Goal: Obtain resource: Obtain resource

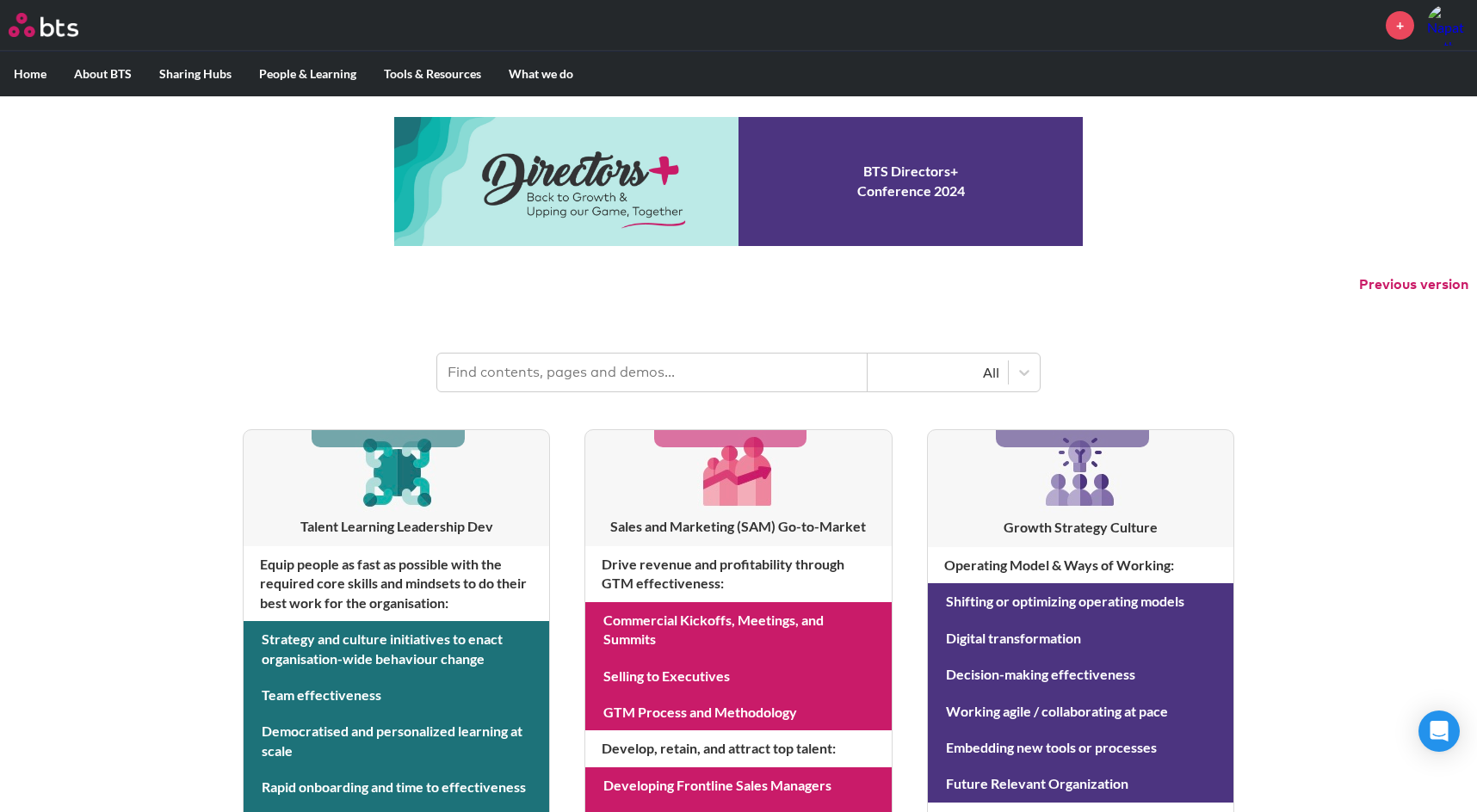
click at [563, 373] on input "text" at bounding box center [652, 373] width 430 height 38
type input "momenta"
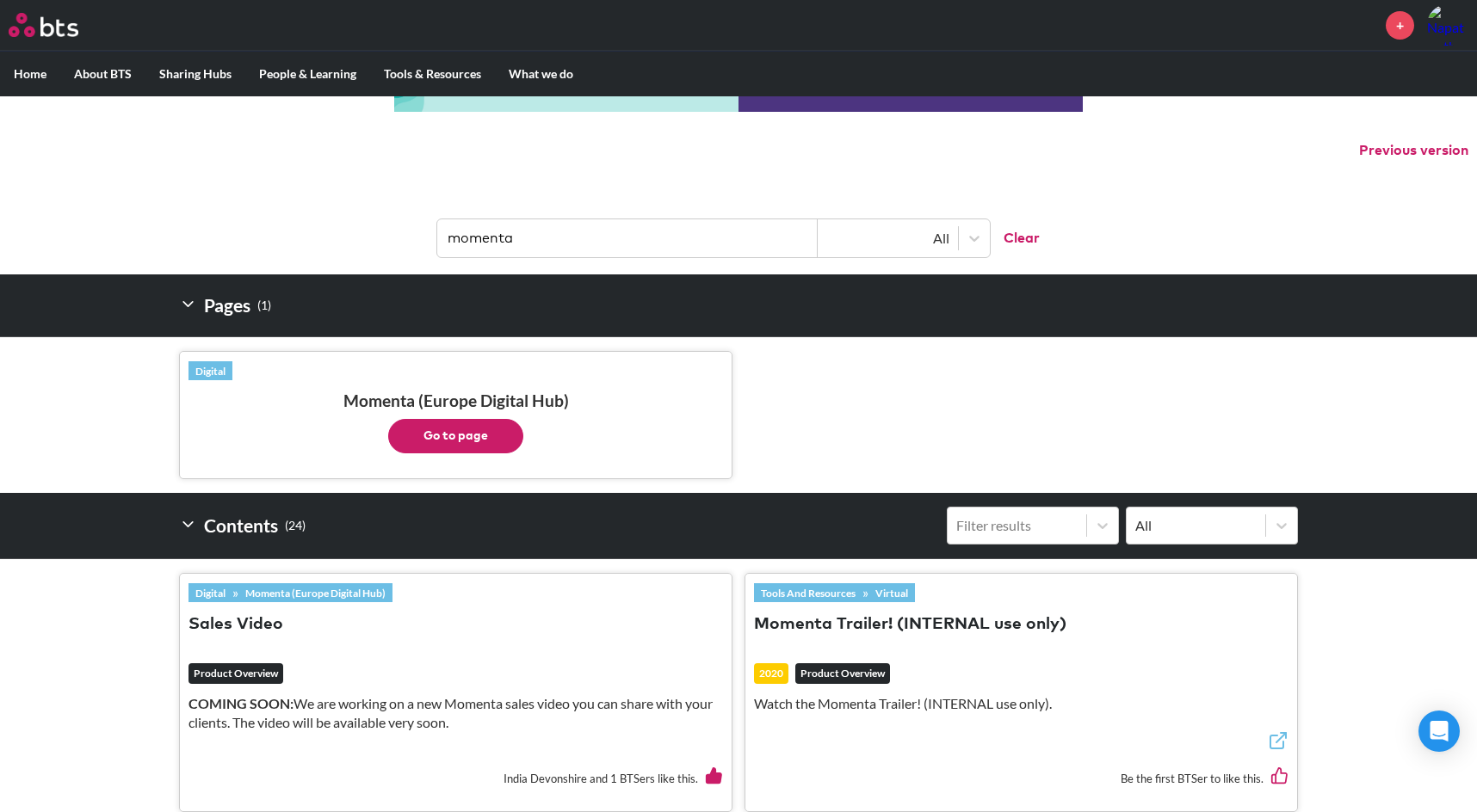
scroll to position [258, 0]
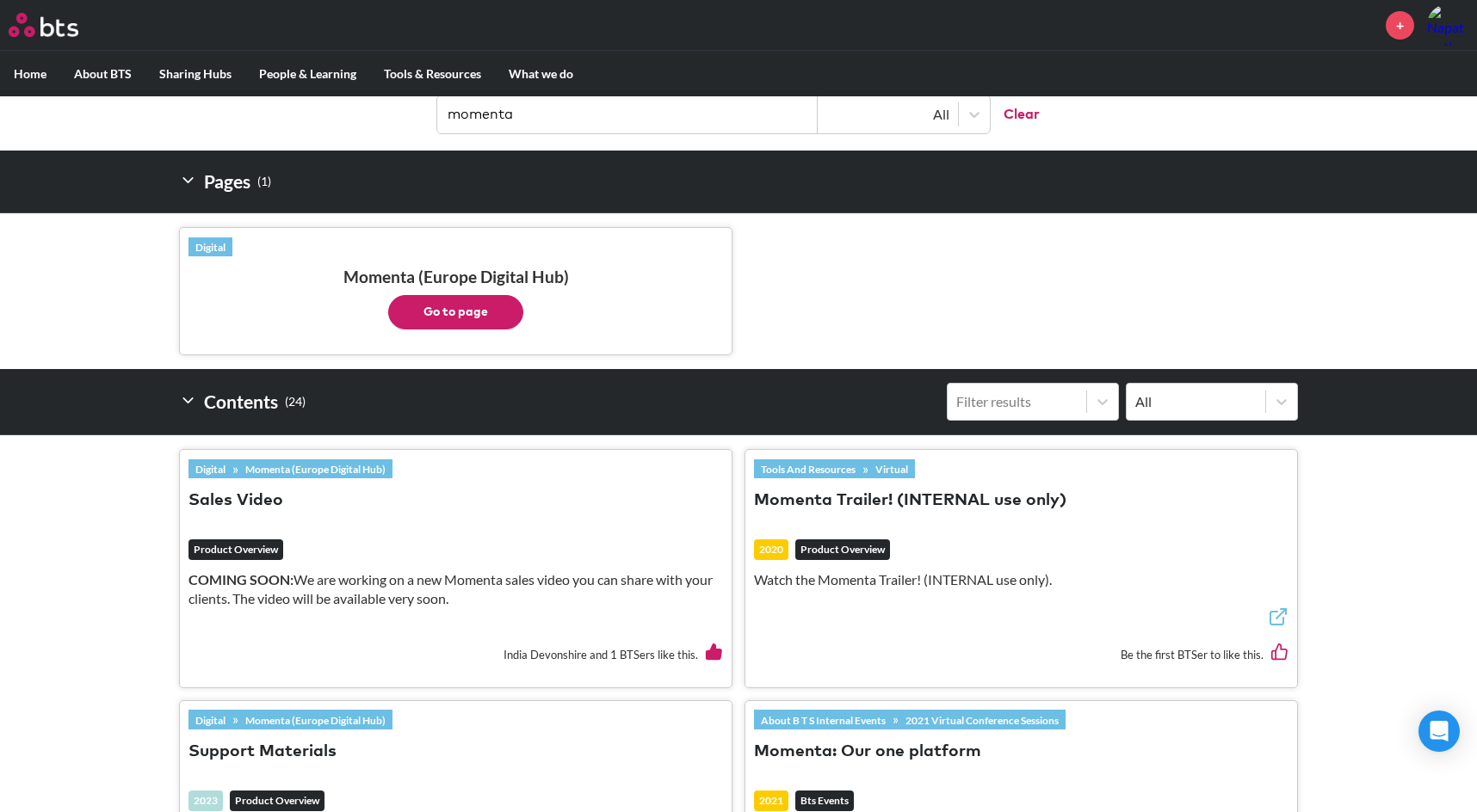
click at [452, 308] on button "Go to page" at bounding box center [456, 312] width 135 height 35
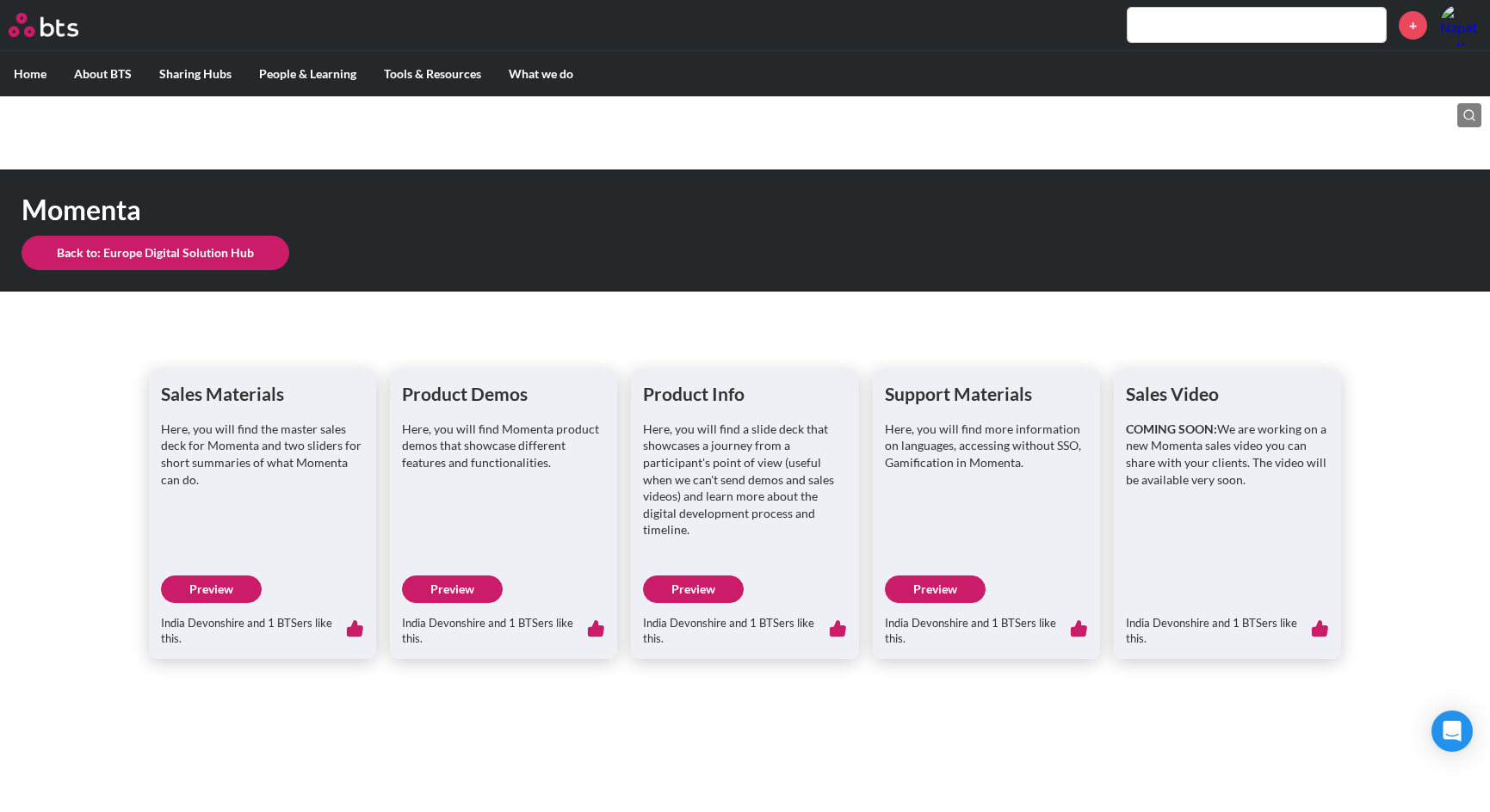
click at [224, 590] on link "Preview" at bounding box center [211, 589] width 100 height 28
click at [447, 585] on link "Preview" at bounding box center [453, 589] width 100 height 28
click at [692, 591] on link "Preview" at bounding box center [693, 589] width 100 height 28
click at [941, 576] on link "Preview" at bounding box center [935, 589] width 100 height 28
drag, startPoint x: 1177, startPoint y: 375, endPoint x: 1177, endPoint y: 387, distance: 12.0
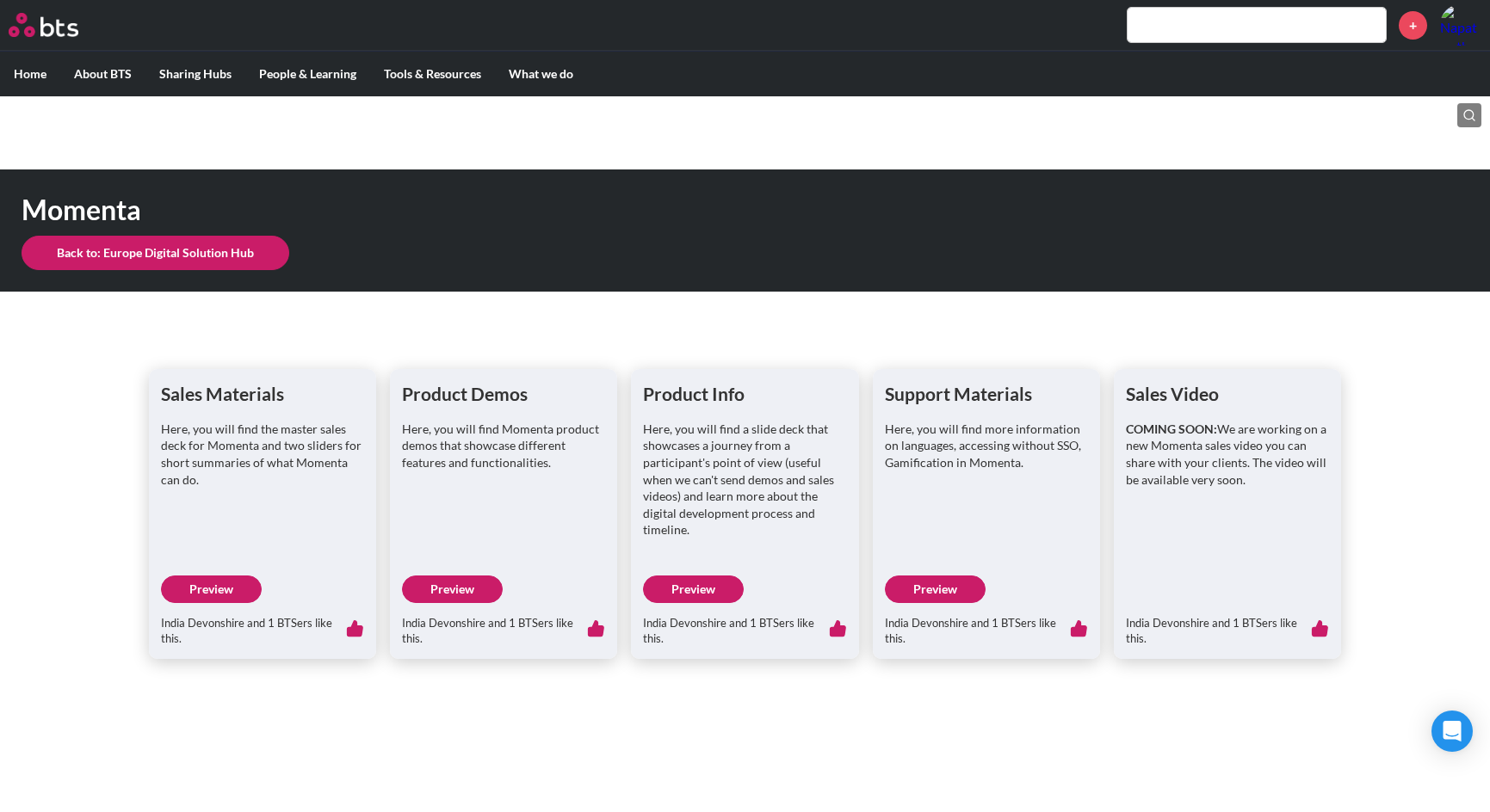
click at [1178, 379] on div "Sales Video COMING SOON: We are working on a new Momenta sales video you can sh…" at bounding box center [1227, 514] width 228 height 289
click at [1172, 393] on h1 "Sales Video" at bounding box center [1227, 393] width 203 height 25
click at [1447, 329] on div "Sales Materials Here, you will find the master sales deck for Momenta and two s…" at bounding box center [745, 483] width 1490 height 351
click at [446, 595] on link "Preview" at bounding box center [453, 589] width 100 height 28
click at [178, 251] on link "Back to: Europe Digital Solution Hub" at bounding box center [155, 253] width 267 height 35
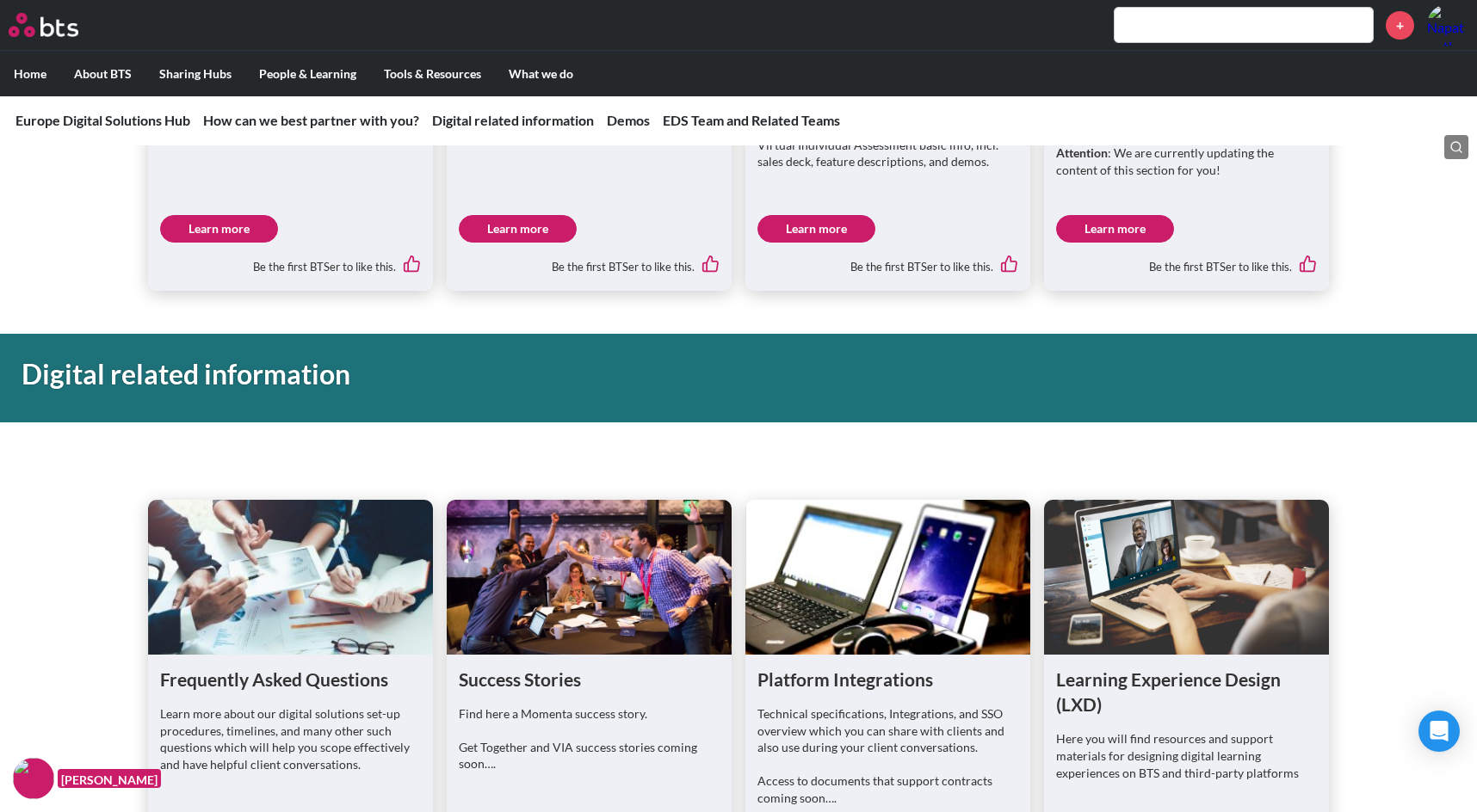
scroll to position [648, 0]
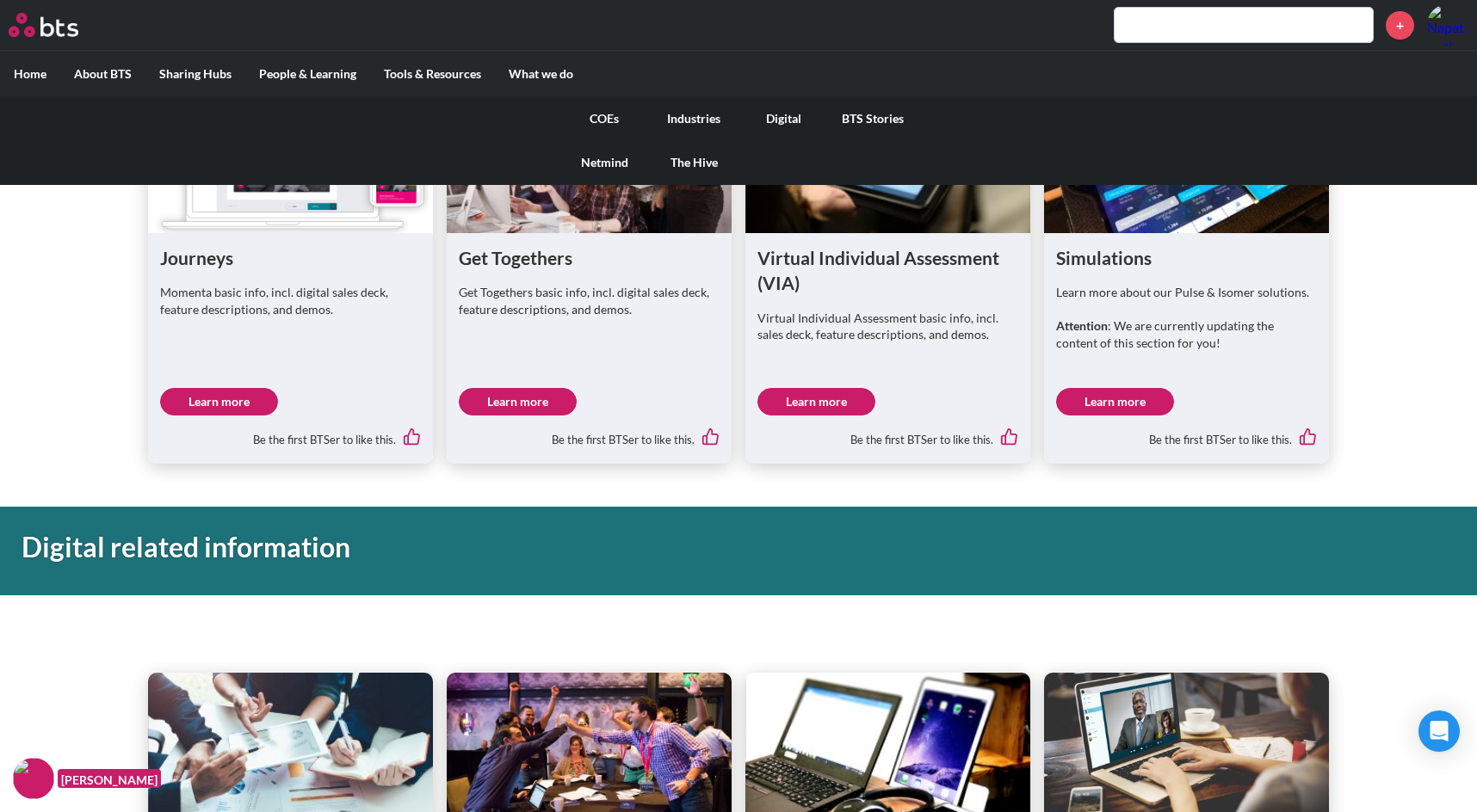
click at [599, 117] on link "COEs" at bounding box center [604, 118] width 89 height 45
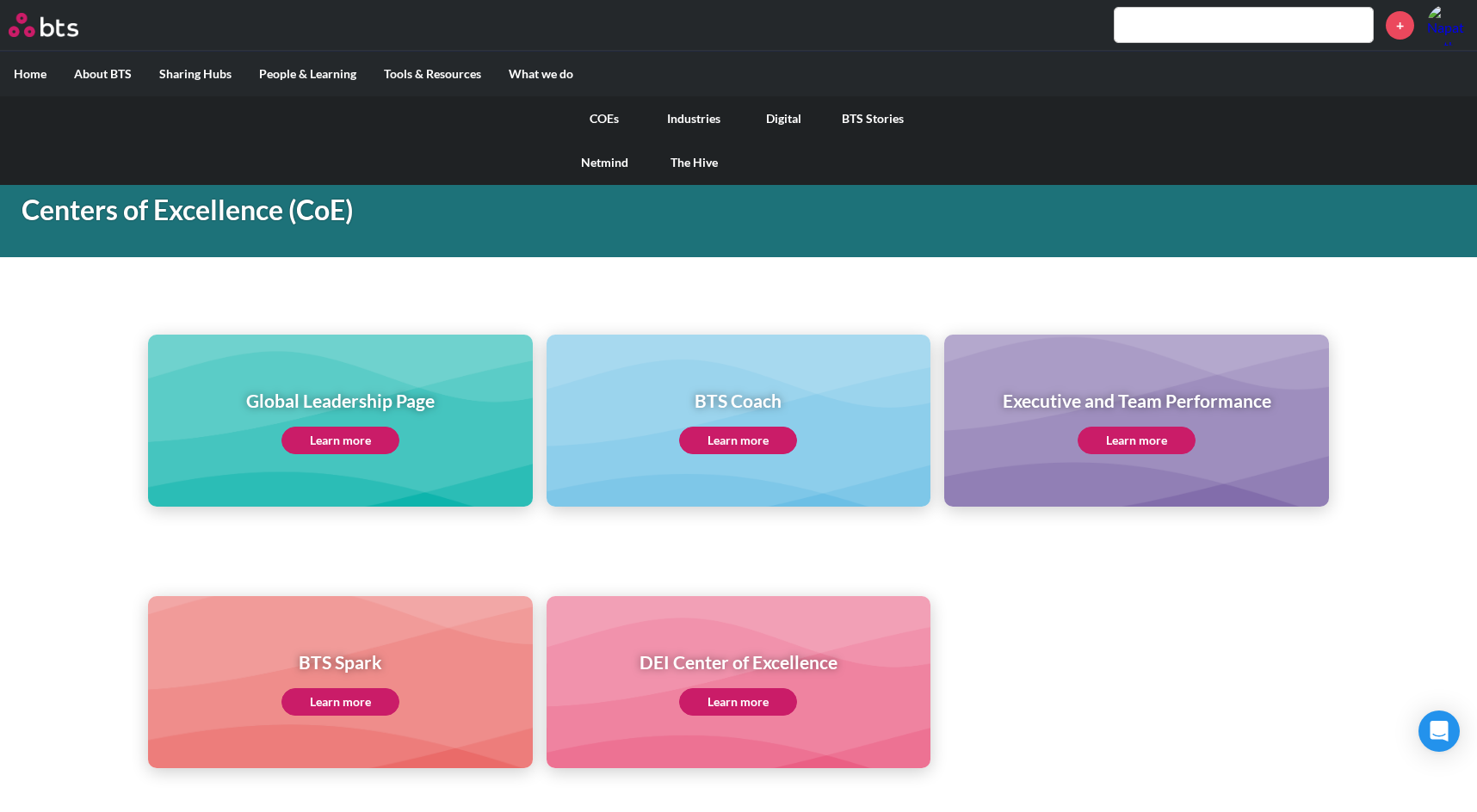
click at [788, 114] on link "Digital" at bounding box center [782, 118] width 89 height 45
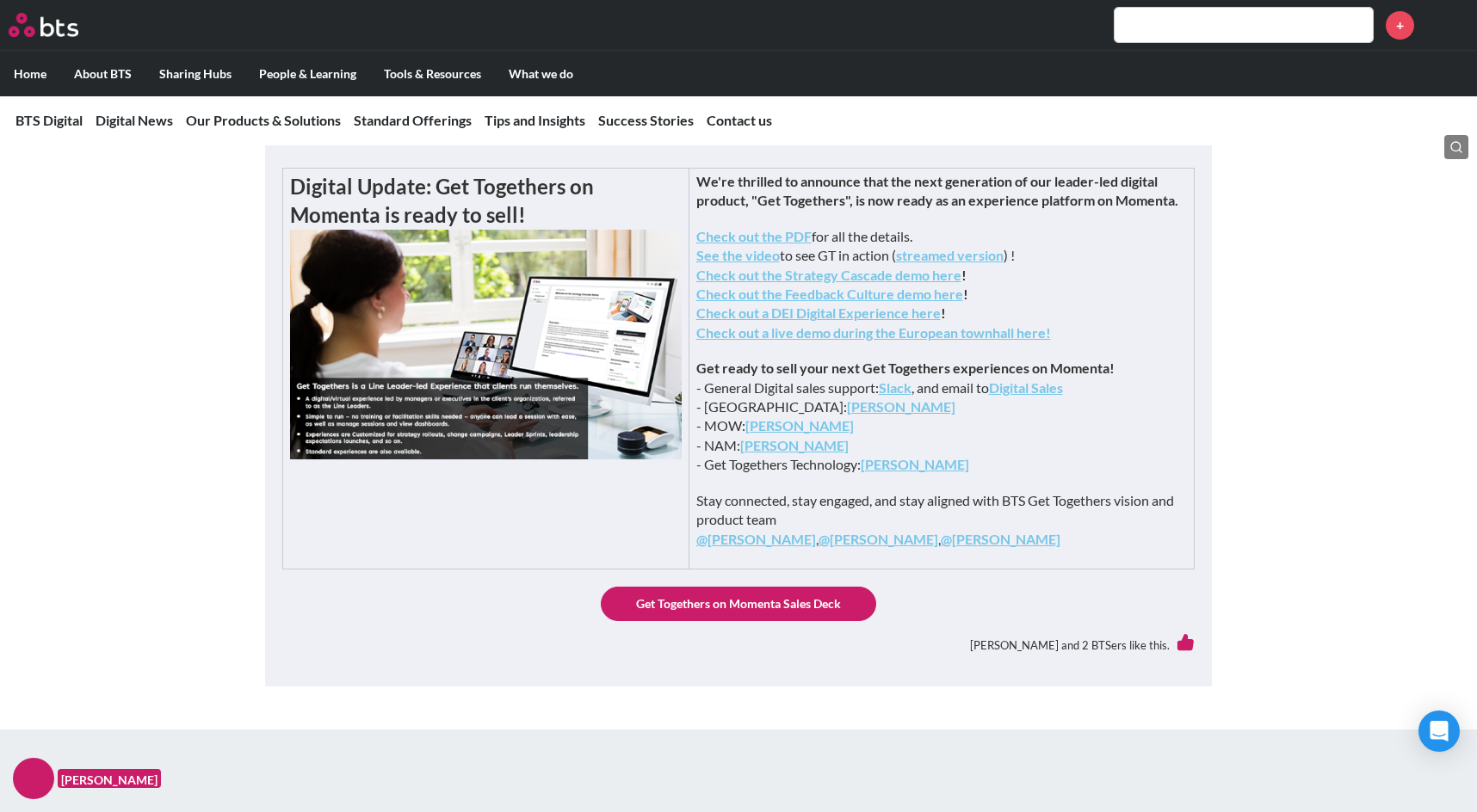
scroll to position [516, 0]
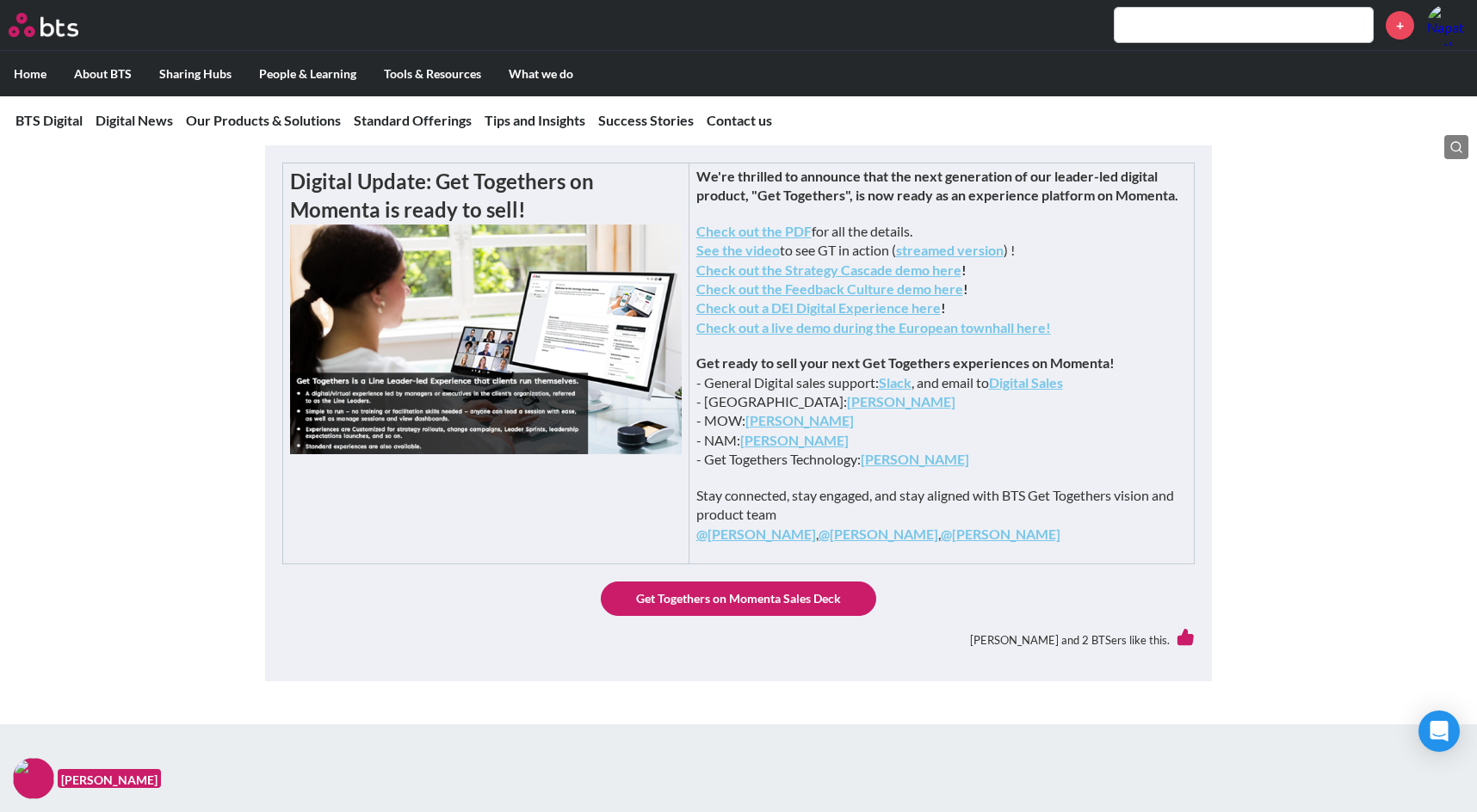
click at [732, 616] on link "Get Togethers on Momenta Sales Deck" at bounding box center [738, 598] width 275 height 35
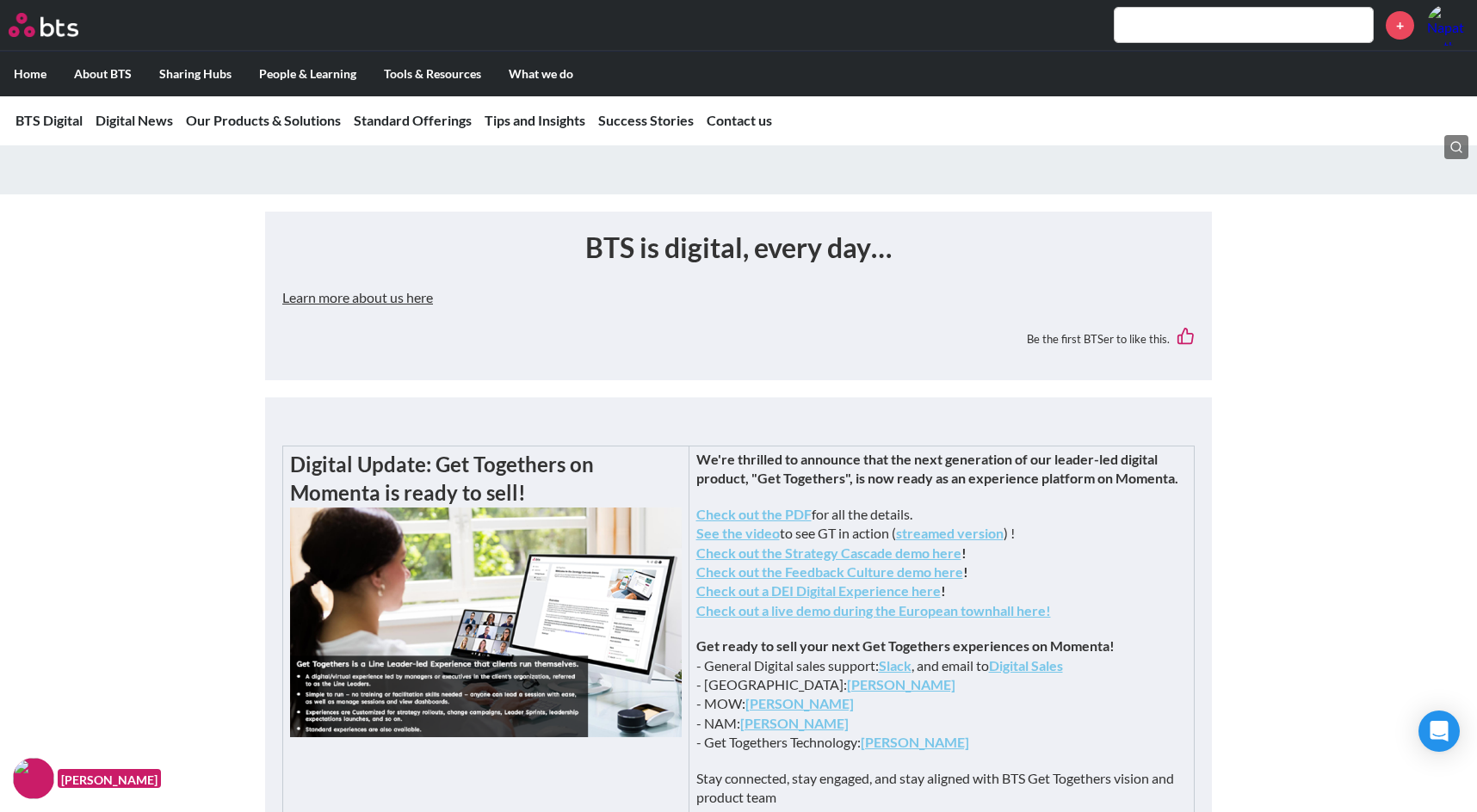
scroll to position [430, 0]
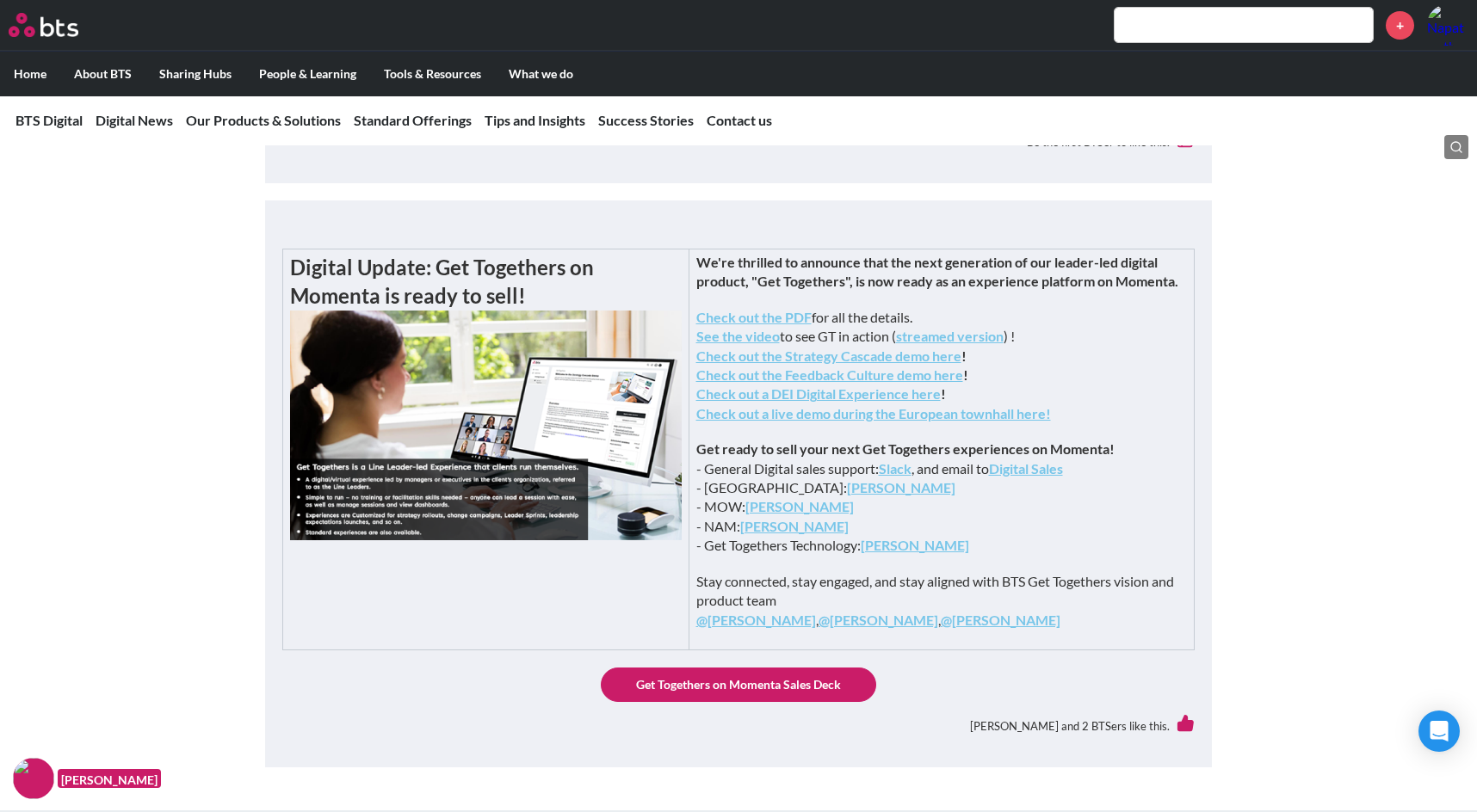
click at [812, 325] on strong "Check out the PDF" at bounding box center [754, 316] width 115 height 16
click at [963, 383] on strong "Check out the Feedback Culture demo here" at bounding box center [830, 374] width 267 height 16
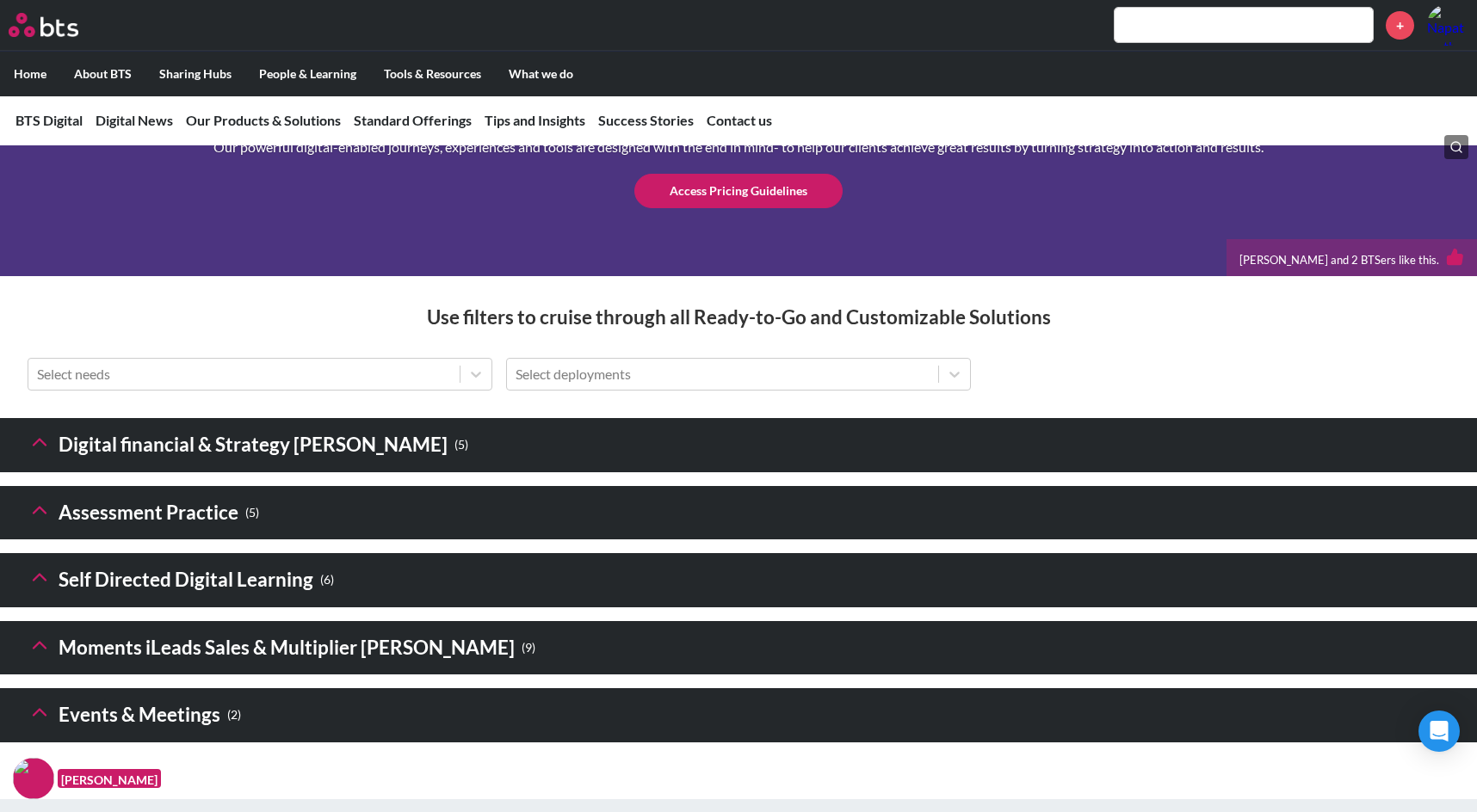
scroll to position [2408, 0]
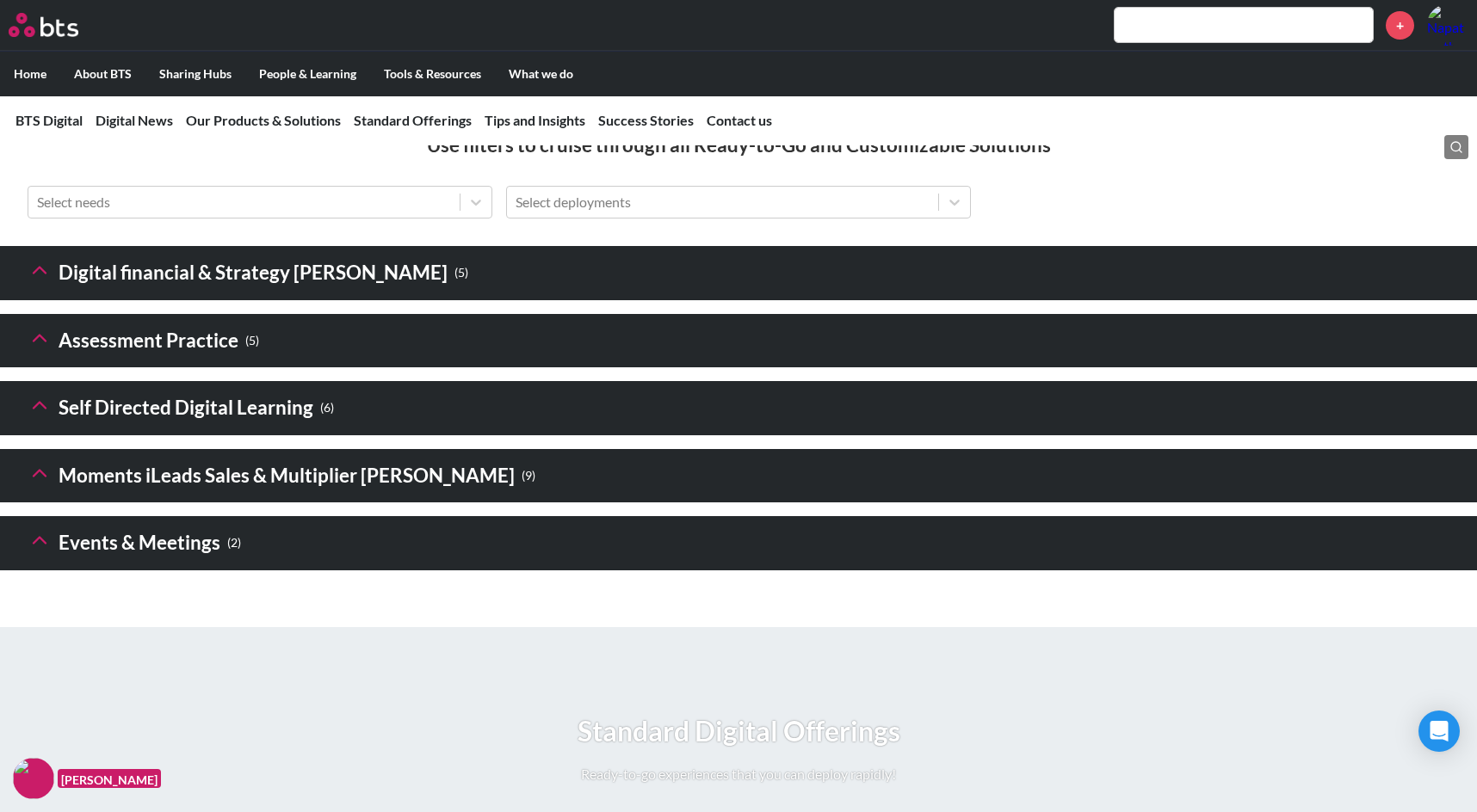
click at [320, 291] on h3 "Digital financial & Strategy Sims ( 5 )" at bounding box center [247, 272] width 440 height 37
click at [44, 282] on icon at bounding box center [40, 270] width 24 height 24
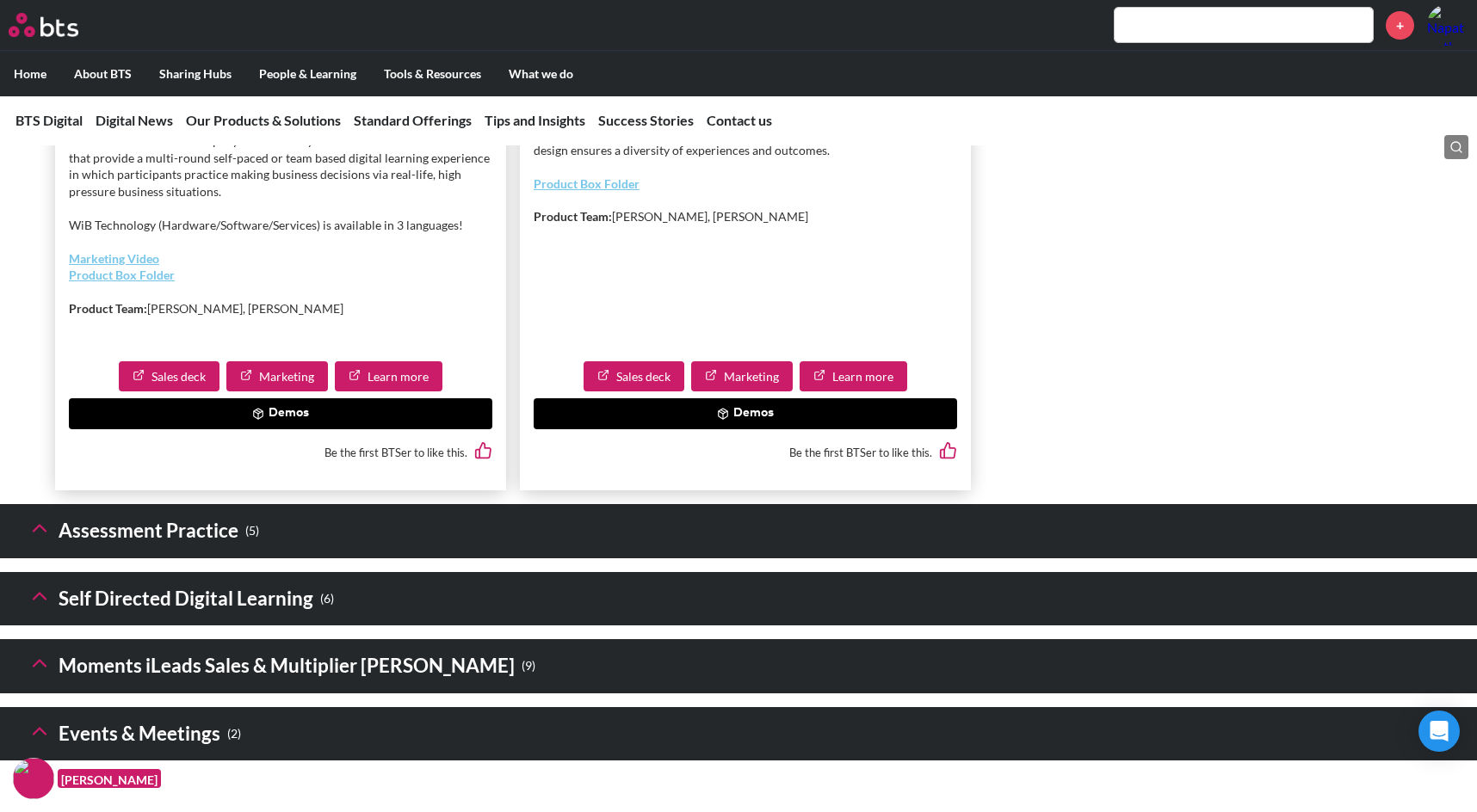
scroll to position [3699, 0]
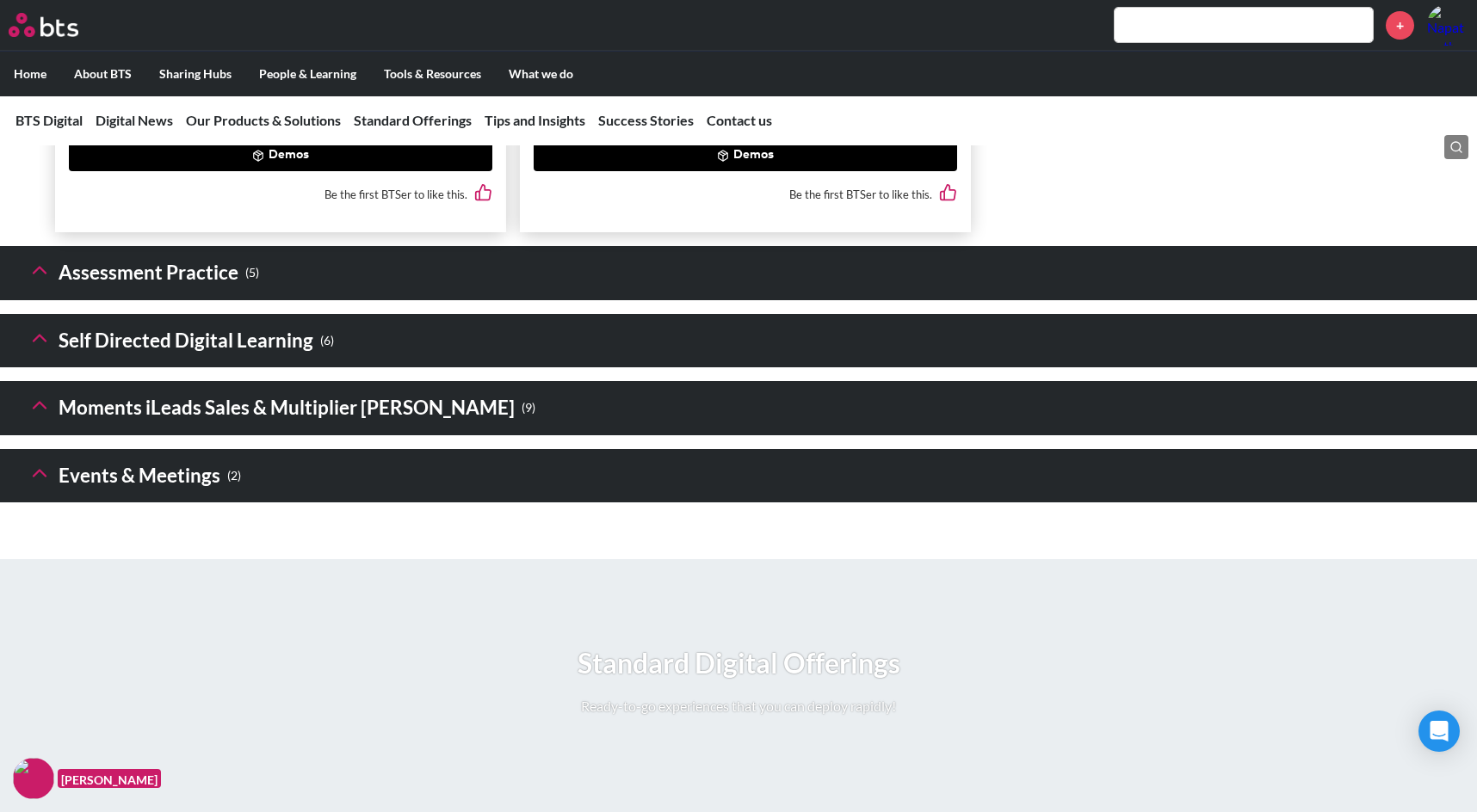
click at [36, 273] on polyline at bounding box center [40, 270] width 12 height 6
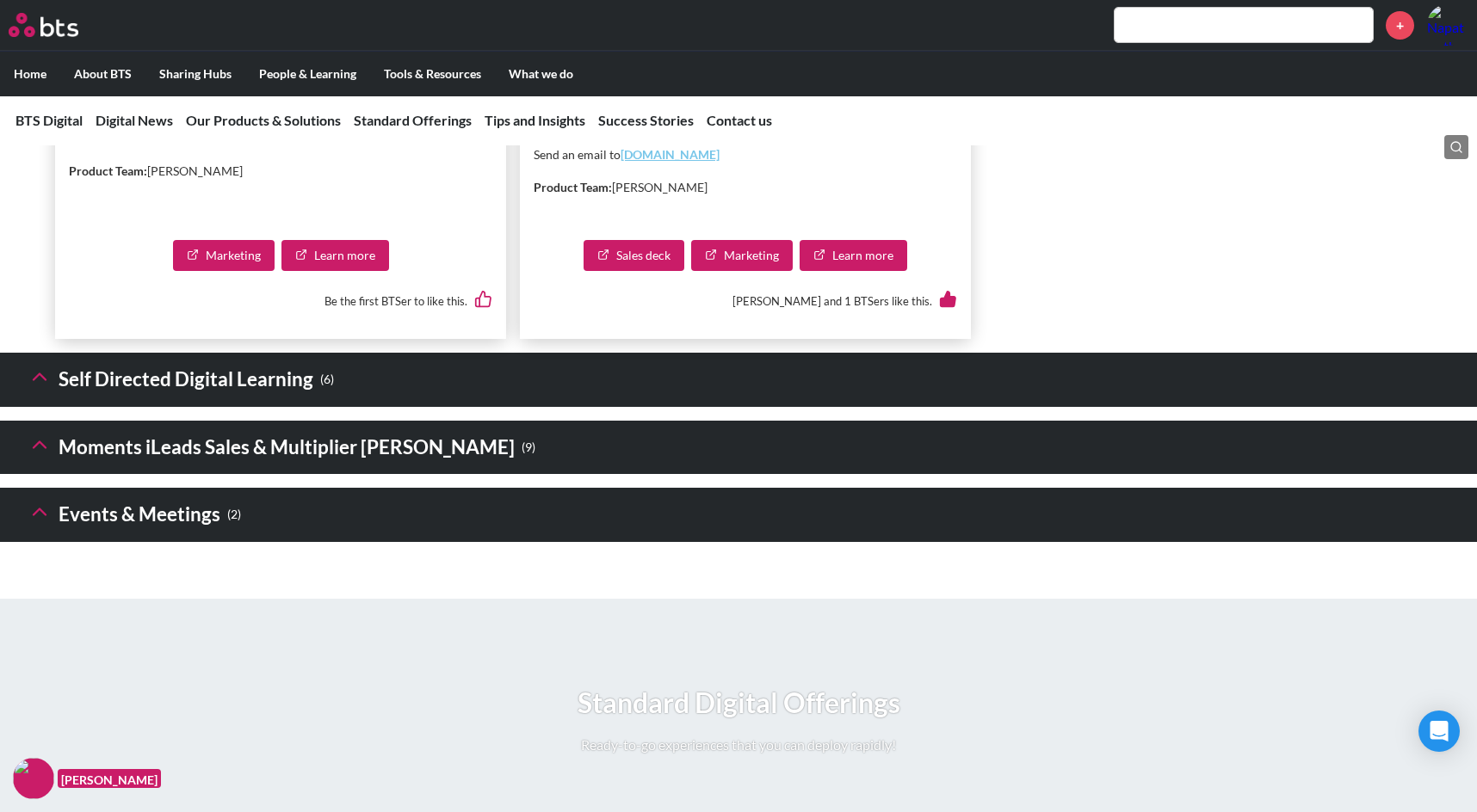
scroll to position [4903, 0]
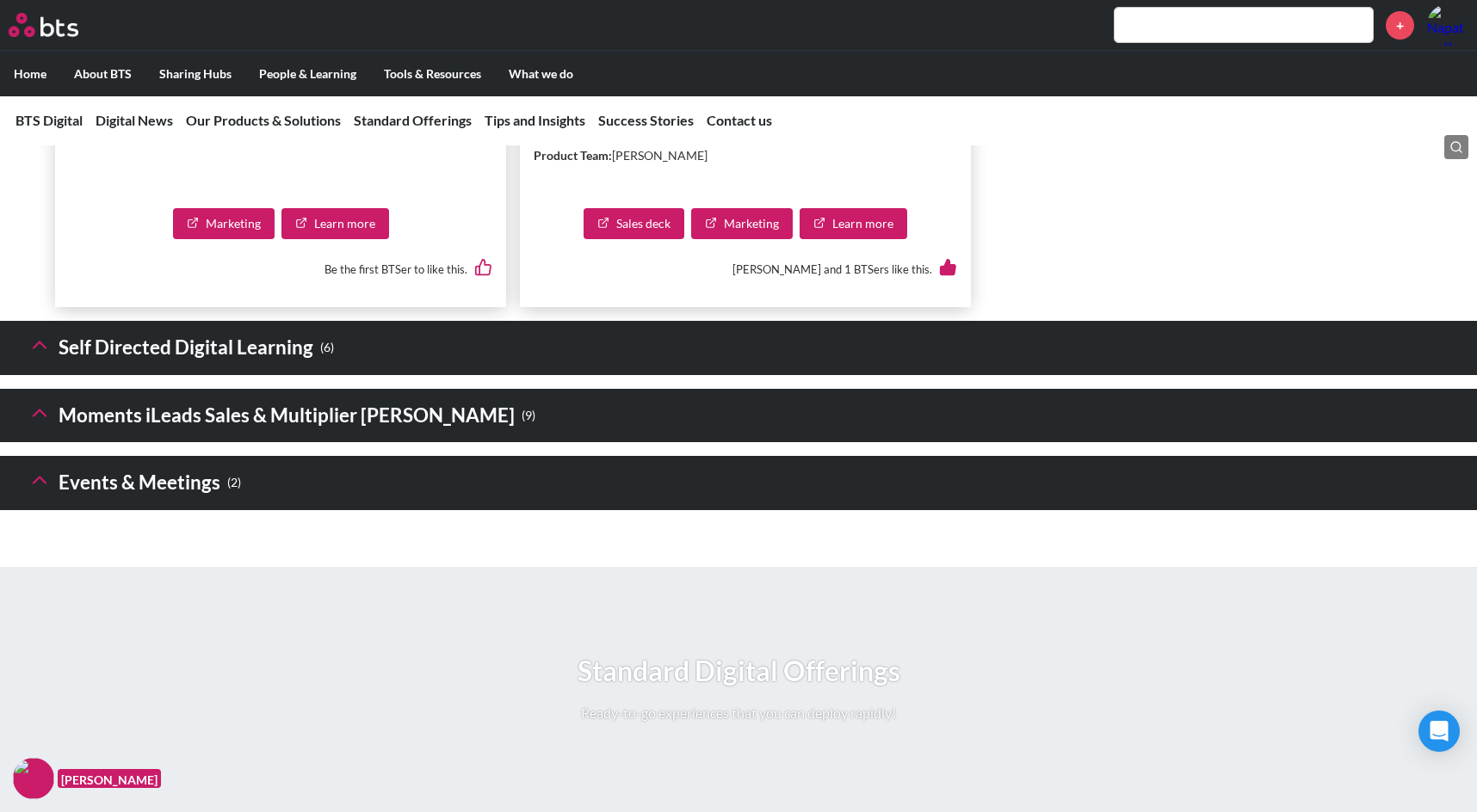
click at [48, 357] on icon at bounding box center [40, 345] width 24 height 24
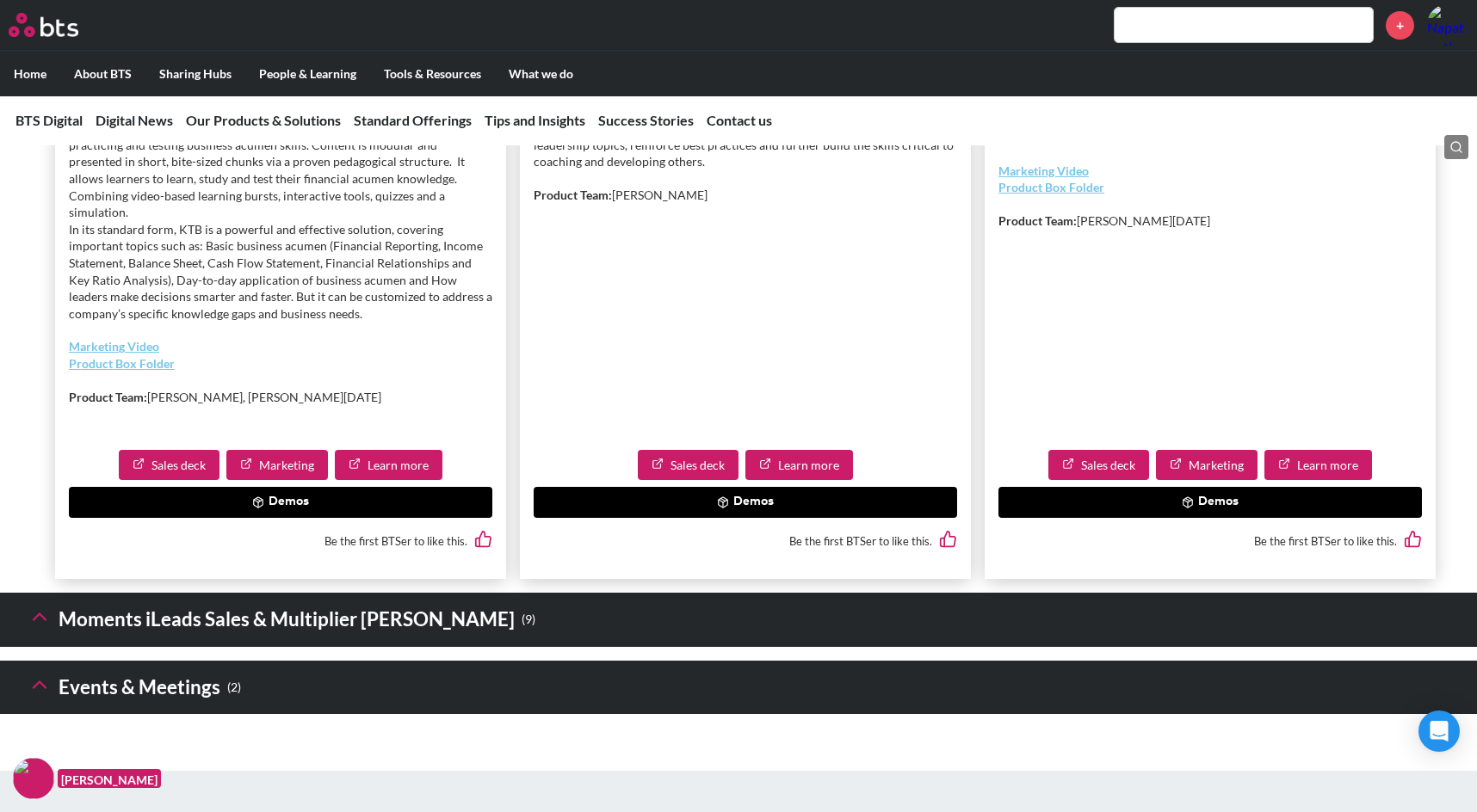
scroll to position [6279, 0]
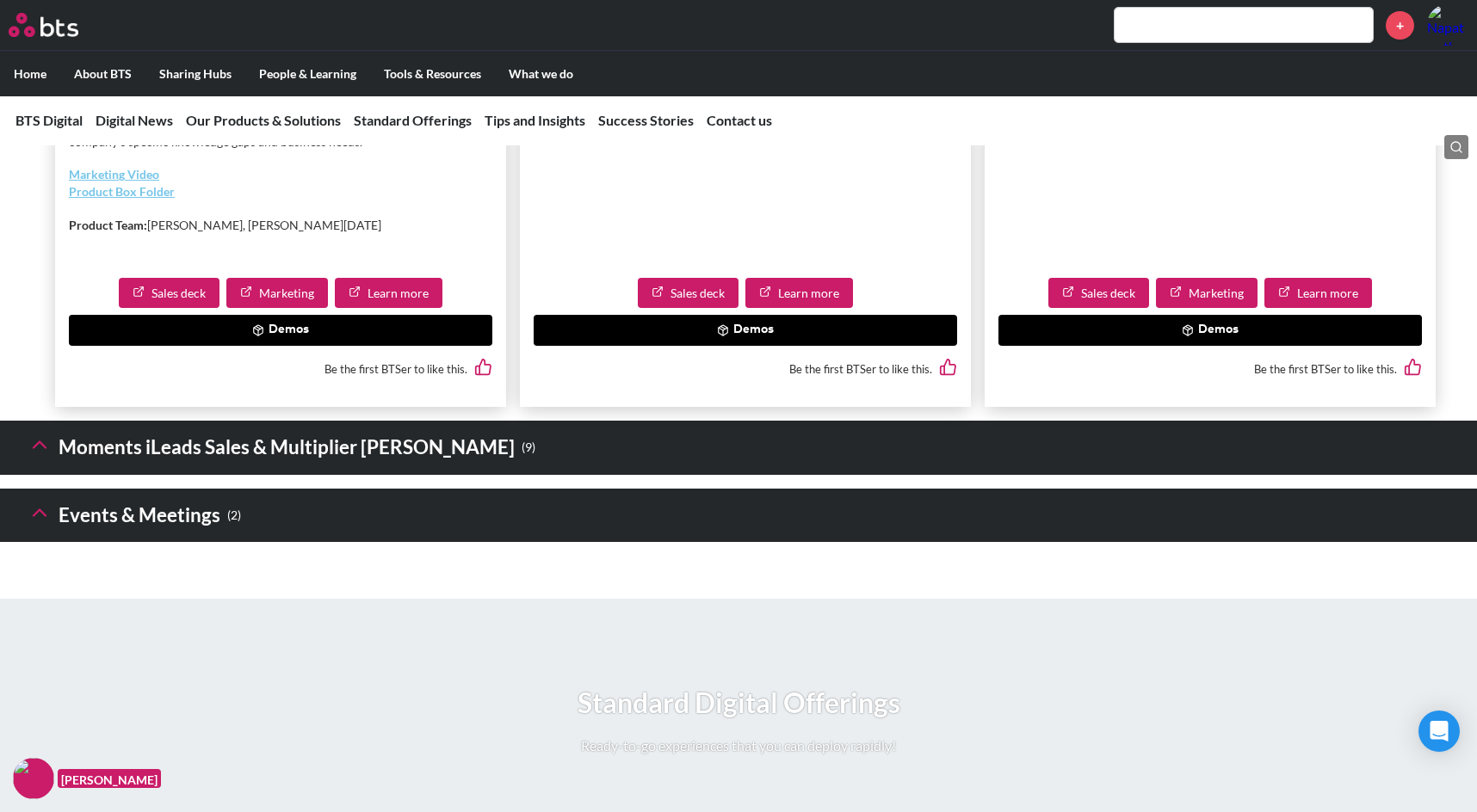
click at [44, 436] on icon at bounding box center [40, 444] width 24 height 24
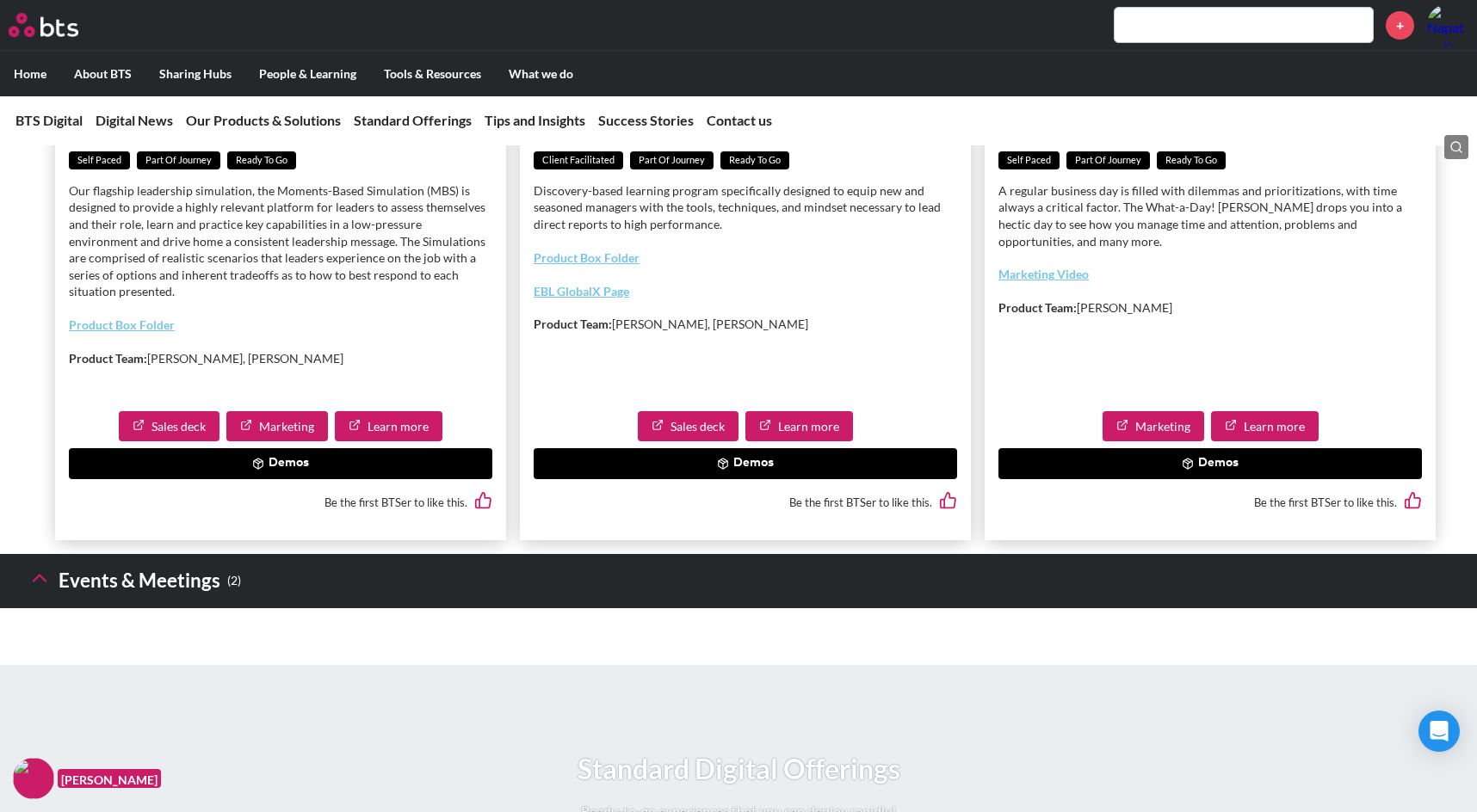
scroll to position [8000, 0]
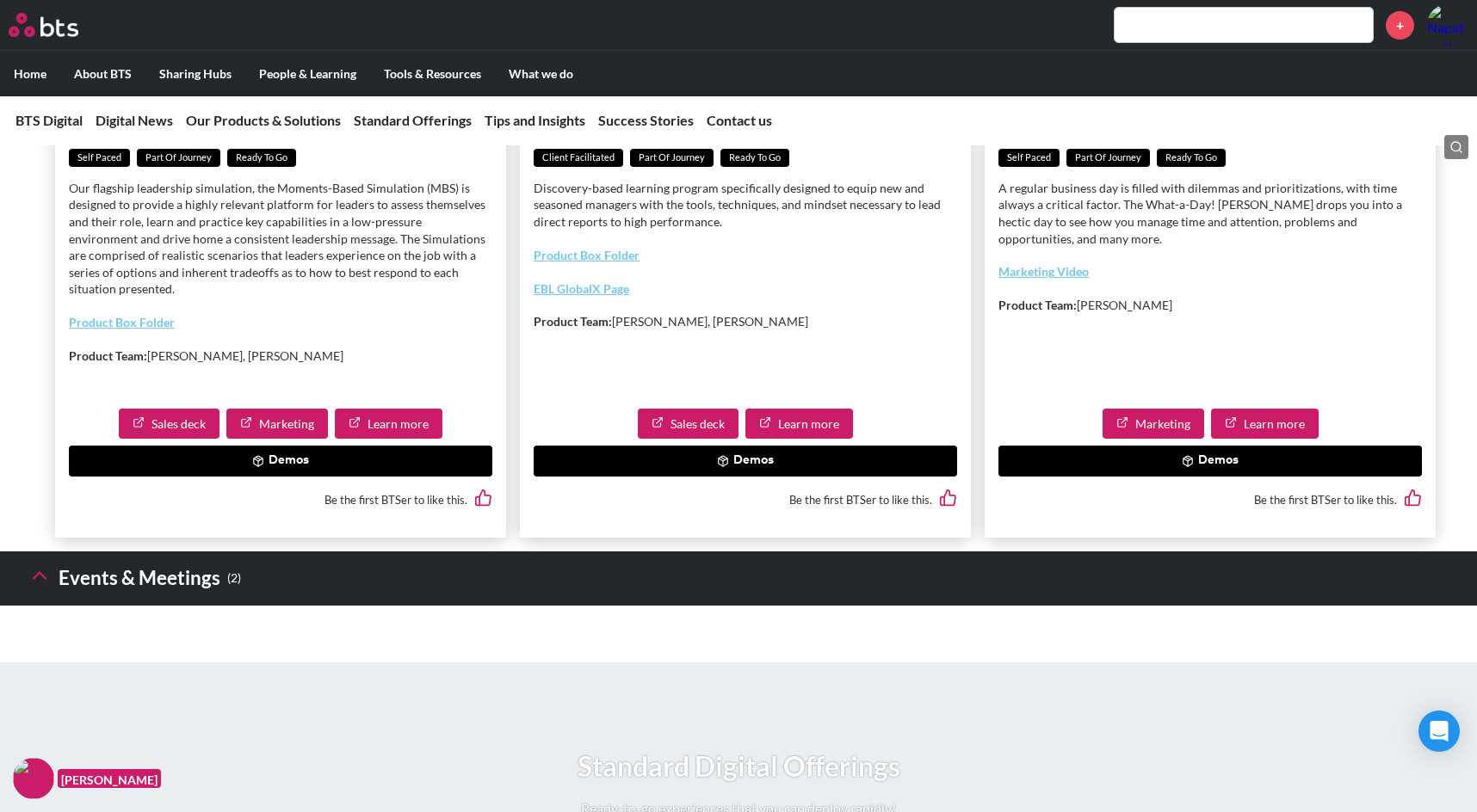
click at [40, 564] on icon at bounding box center [40, 576] width 24 height 24
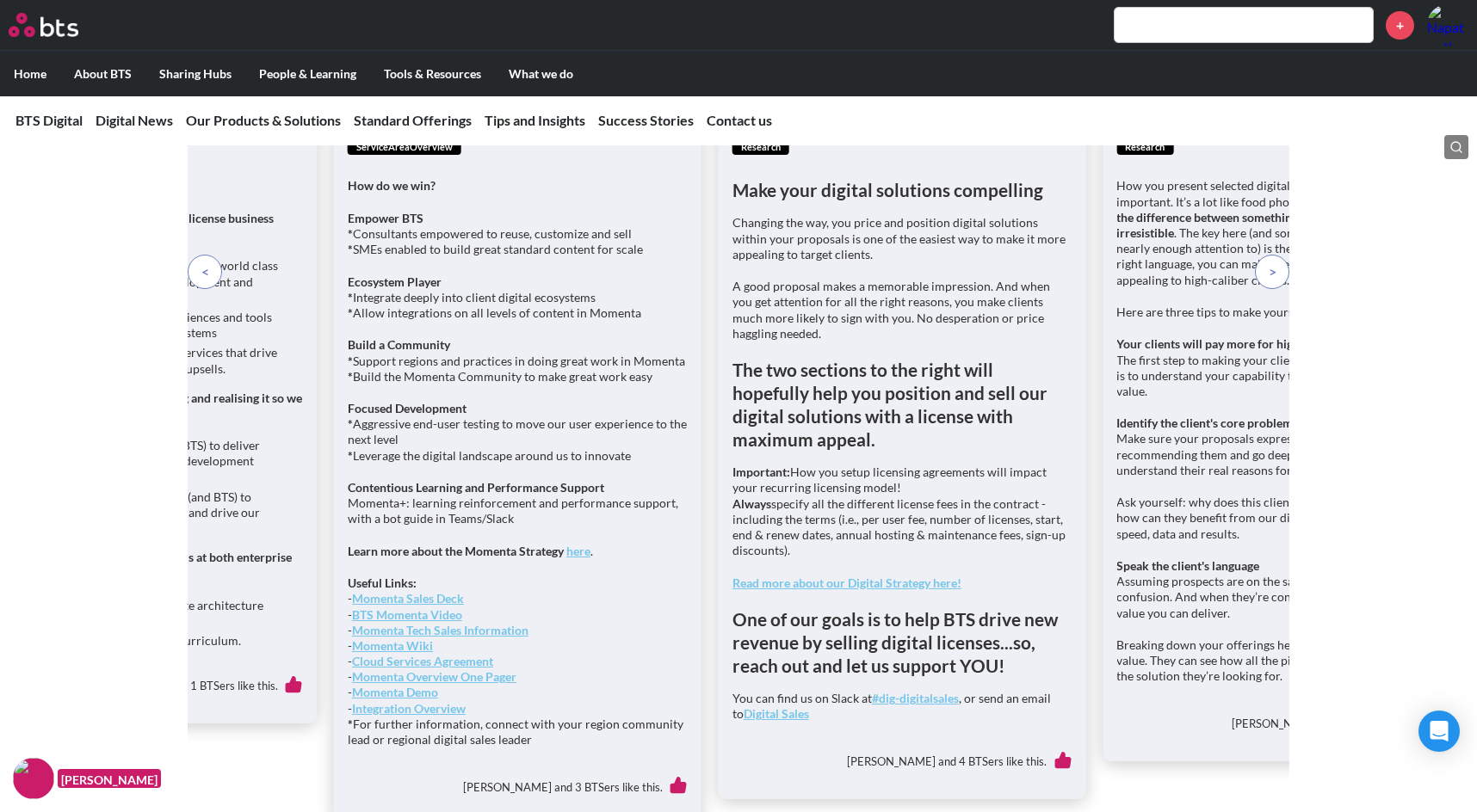
scroll to position [12300, 0]
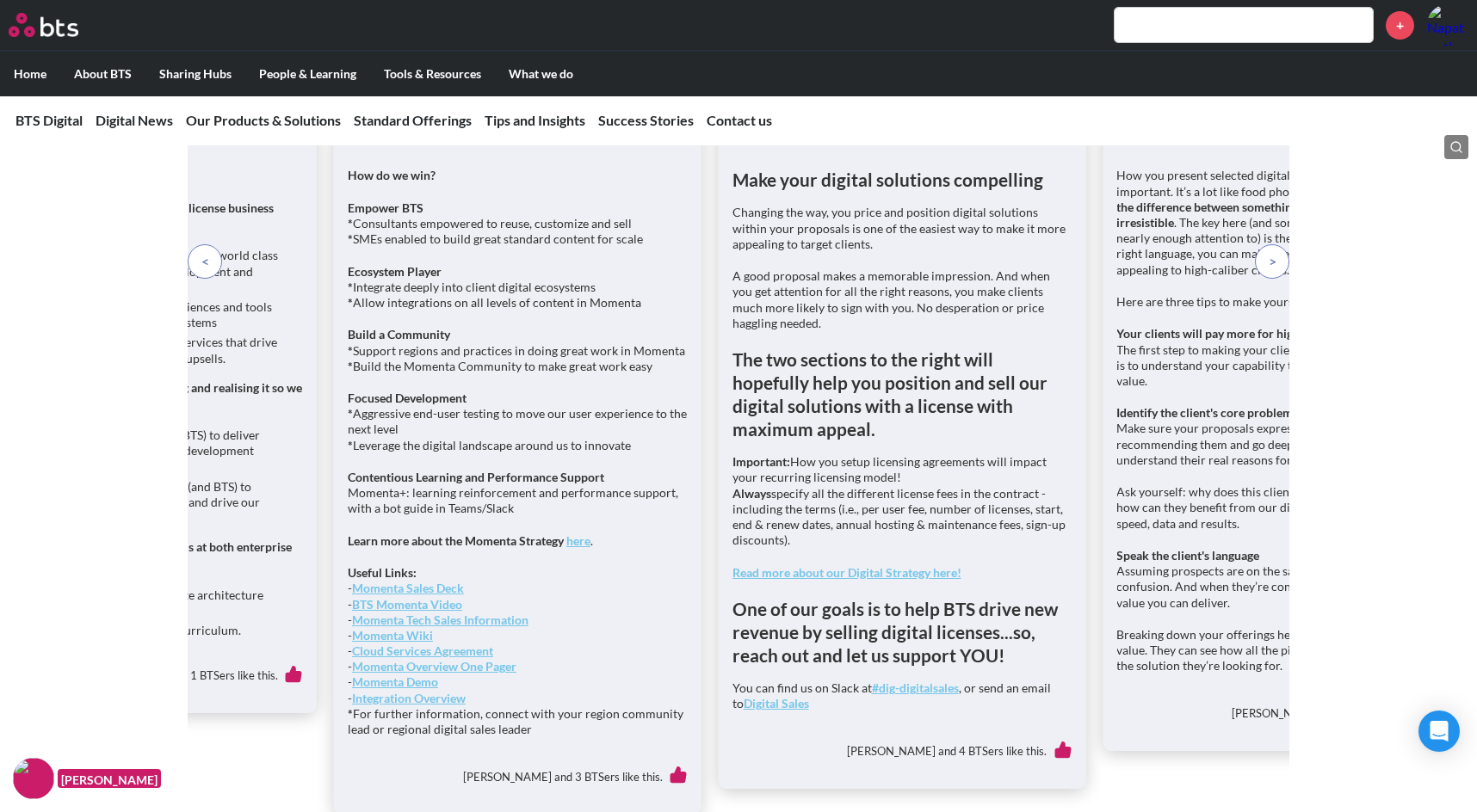
click at [445, 580] on link "Momenta Sales Deck" at bounding box center [408, 587] width 112 height 15
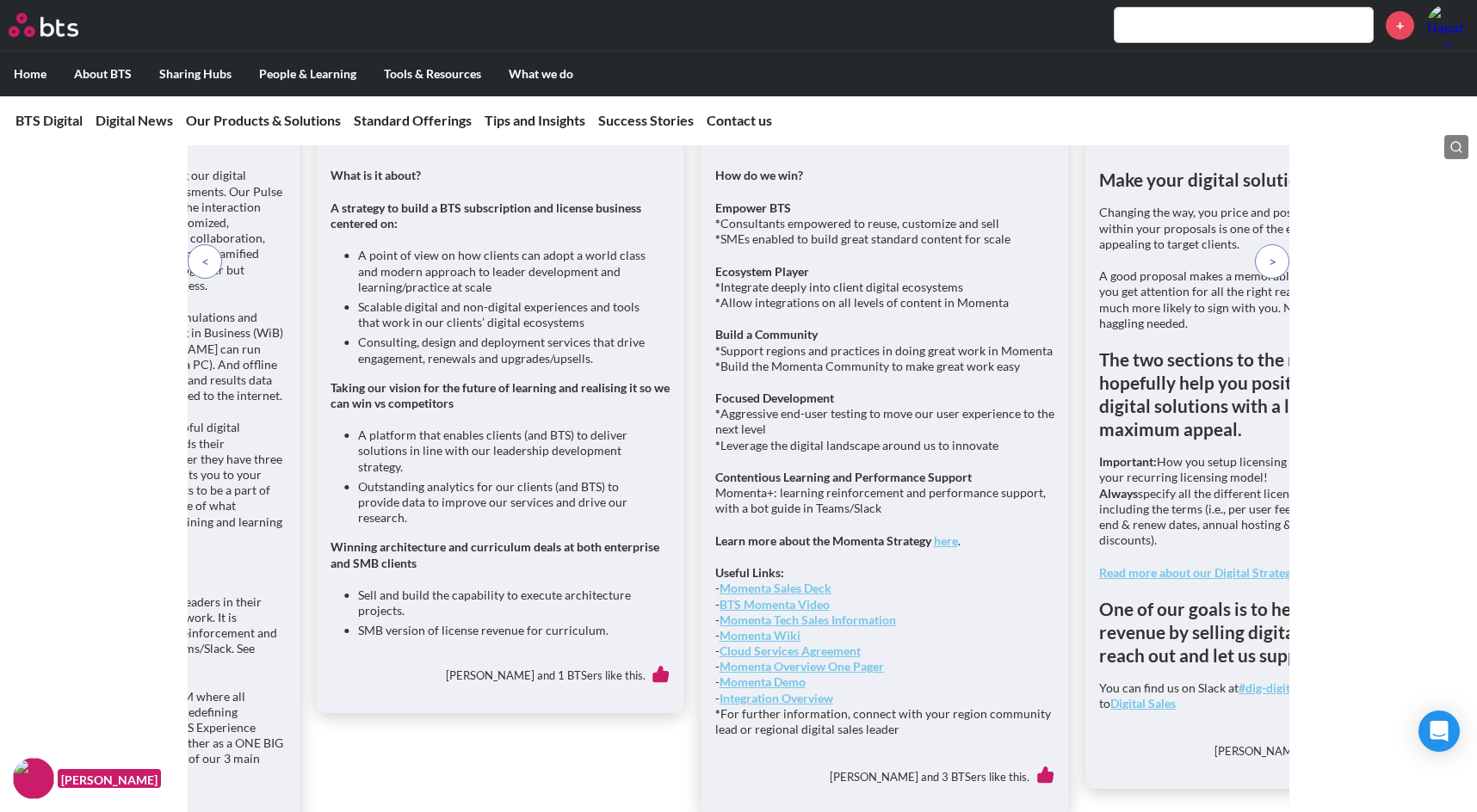
click at [825, 612] on link "Momenta Tech Sales Information" at bounding box center [808, 619] width 177 height 15
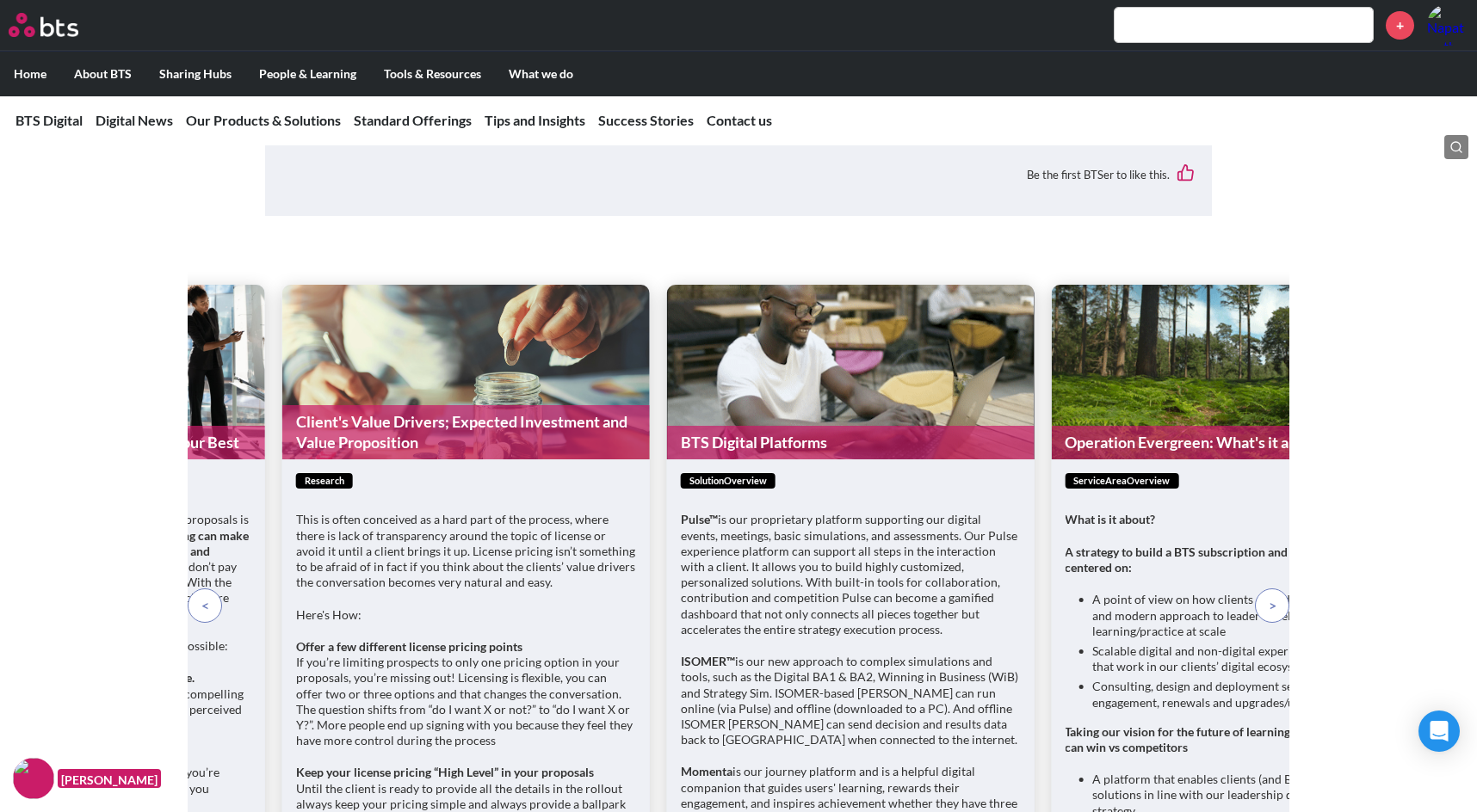
scroll to position [11613, 0]
